Goal: Task Accomplishment & Management: Check status

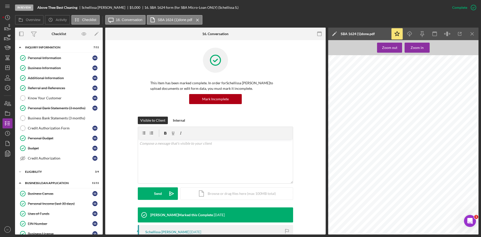
scroll to position [150, 0]
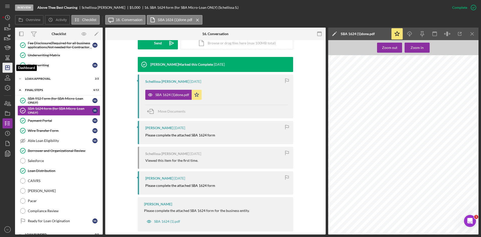
click at [5, 66] on icon "Icon/Dashboard" at bounding box center [7, 67] width 13 height 13
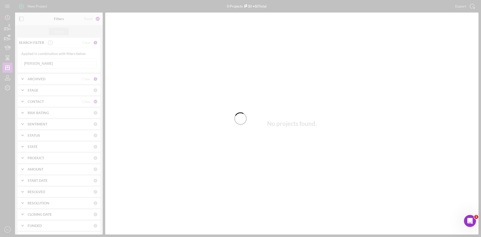
click at [57, 63] on div at bounding box center [240, 118] width 481 height 237
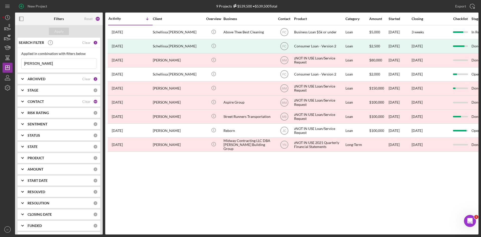
drag, startPoint x: 44, startPoint y: 64, endPoint x: -18, endPoint y: 67, distance: 61.4
click at [0, 67] on html "New Project 9 Projects $539,500 • $539,500 Total [PERSON_NAME] Export Icon/Expo…" at bounding box center [240, 118] width 481 height 237
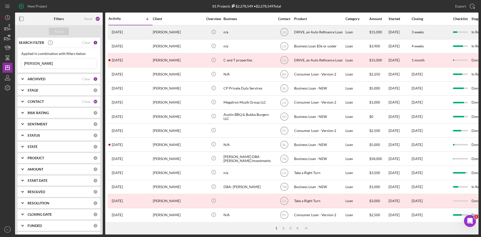
type input "[PERSON_NAME]"
click at [168, 29] on div "[PERSON_NAME]" at bounding box center [178, 32] width 50 height 13
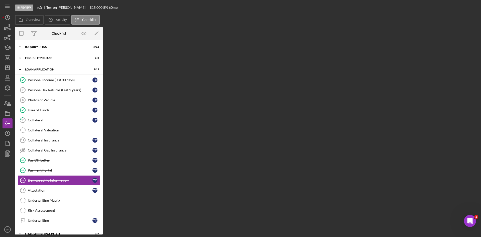
scroll to position [30, 0]
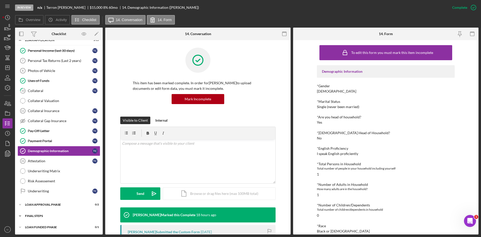
click at [28, 212] on div "Icon/Expander FINAL STEPS 0 / 8" at bounding box center [59, 216] width 88 height 10
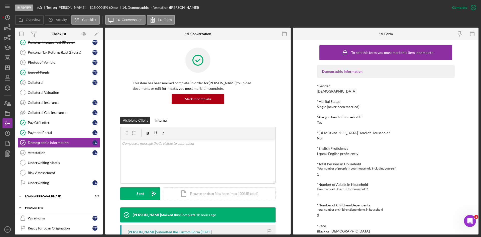
scroll to position [0, 0]
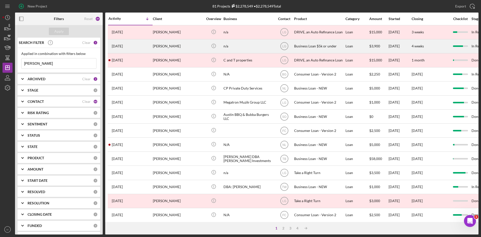
click at [141, 48] on div "[DATE] [PERSON_NAME]" at bounding box center [130, 46] width 44 height 13
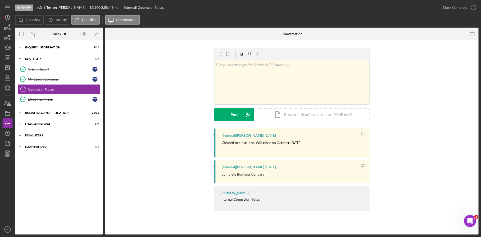
click at [36, 135] on div "Final Steps" at bounding box center [60, 135] width 71 height 3
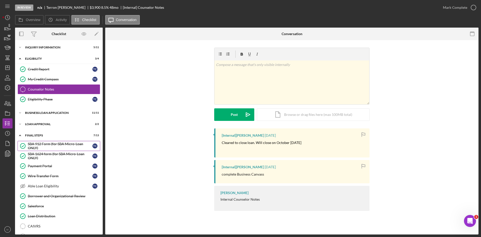
click at [70, 146] on div "SBA 912 Form (for SBA Micro-Loan ONLY)" at bounding box center [60, 146] width 65 height 8
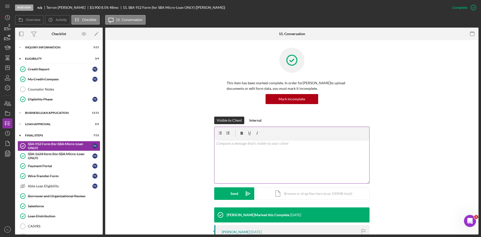
scroll to position [100, 0]
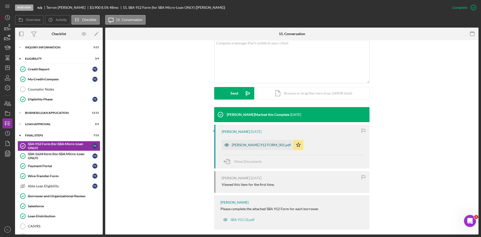
click at [258, 147] on div "[PERSON_NAME] 912 FORM_001.pdf" at bounding box center [261, 145] width 59 height 4
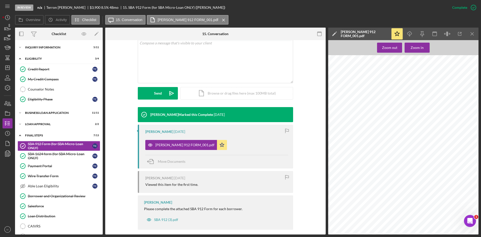
scroll to position [46, 0]
click at [37, 155] on div "SBA 1624 form (for SBA Micro-Loan ONLY)" at bounding box center [60, 156] width 65 height 8
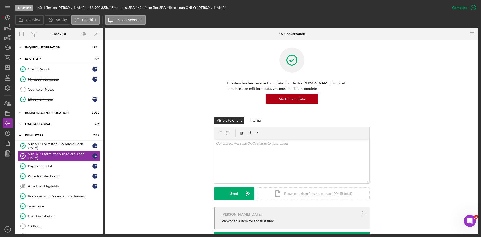
scroll to position [105, 0]
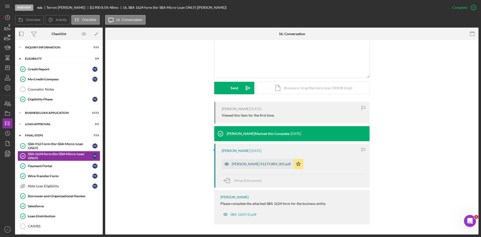
click at [260, 165] on div "[PERSON_NAME] 912 FORM_001.pdf" at bounding box center [261, 164] width 59 height 4
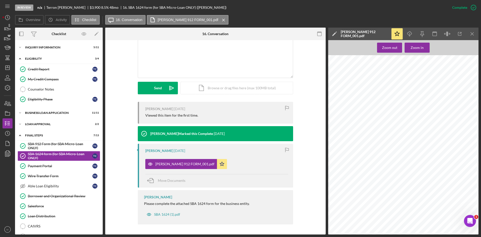
scroll to position [0, 0]
click at [64, 147] on div "SBA 912 Form (for SBA Micro-Loan ONLY)" at bounding box center [60, 146] width 65 height 8
